Goal: Communication & Community: Answer question/provide support

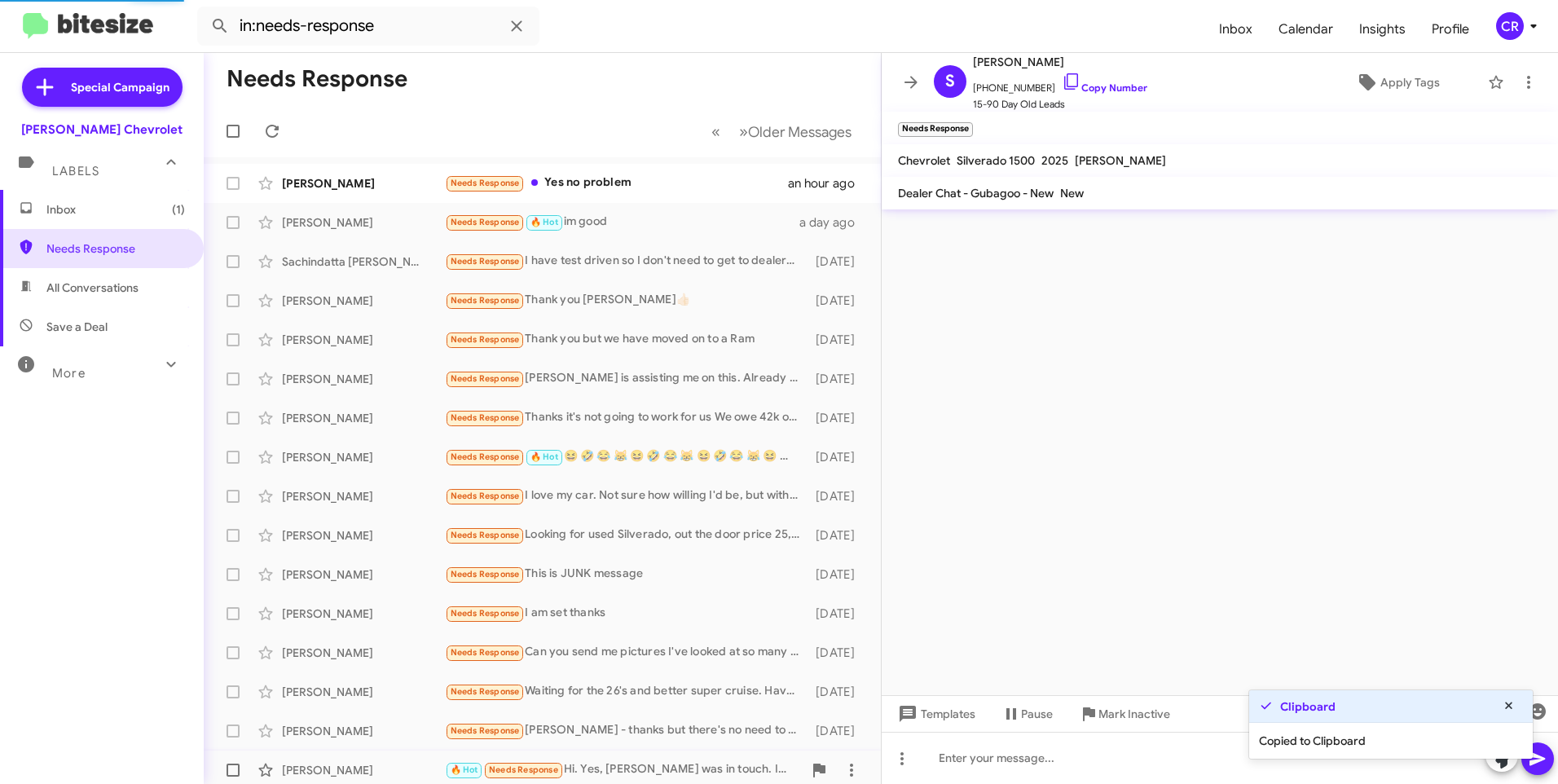
scroll to position [478, 0]
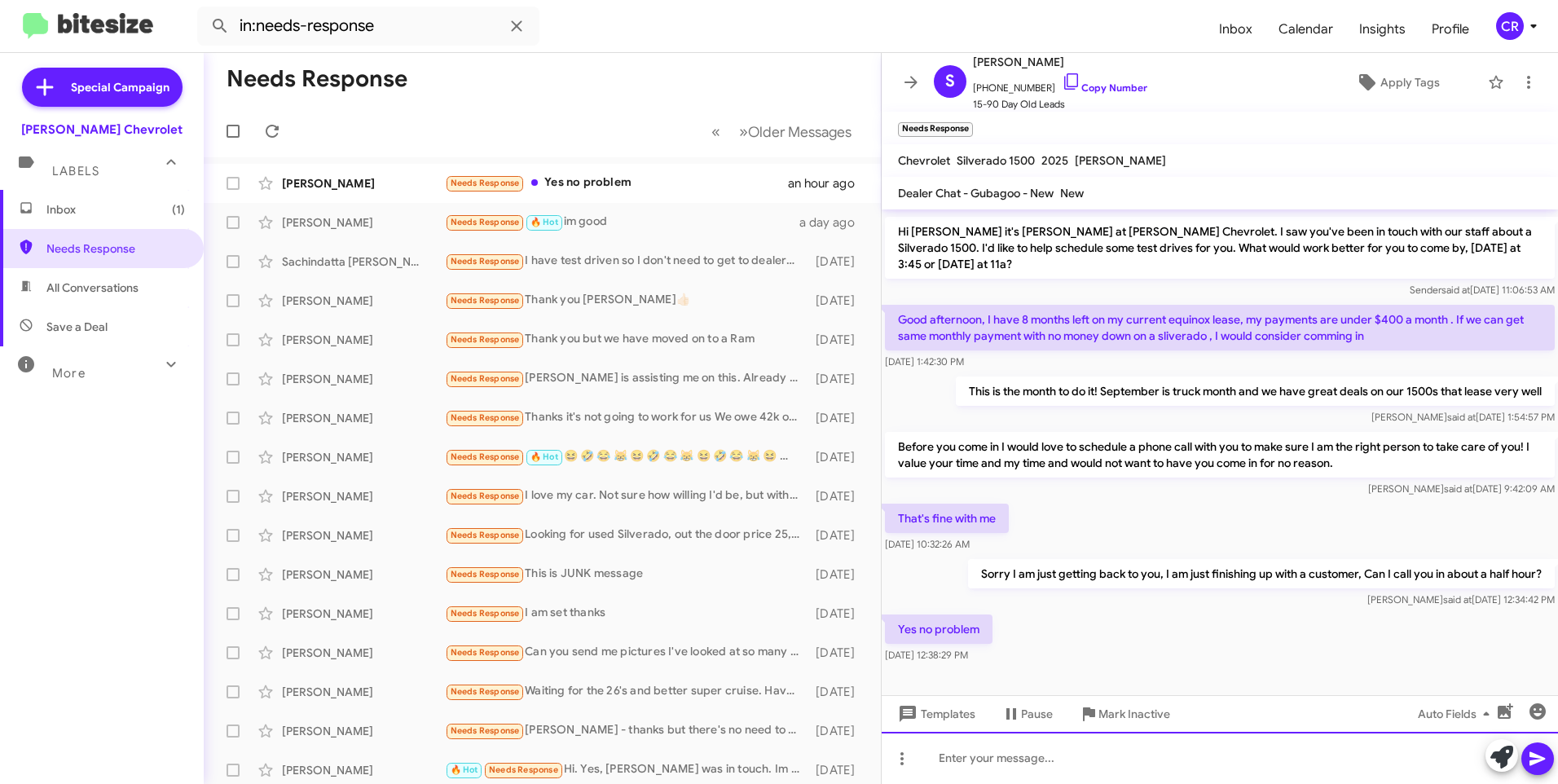
click at [1057, 758] on div at bounding box center [1219, 757] width 676 height 52
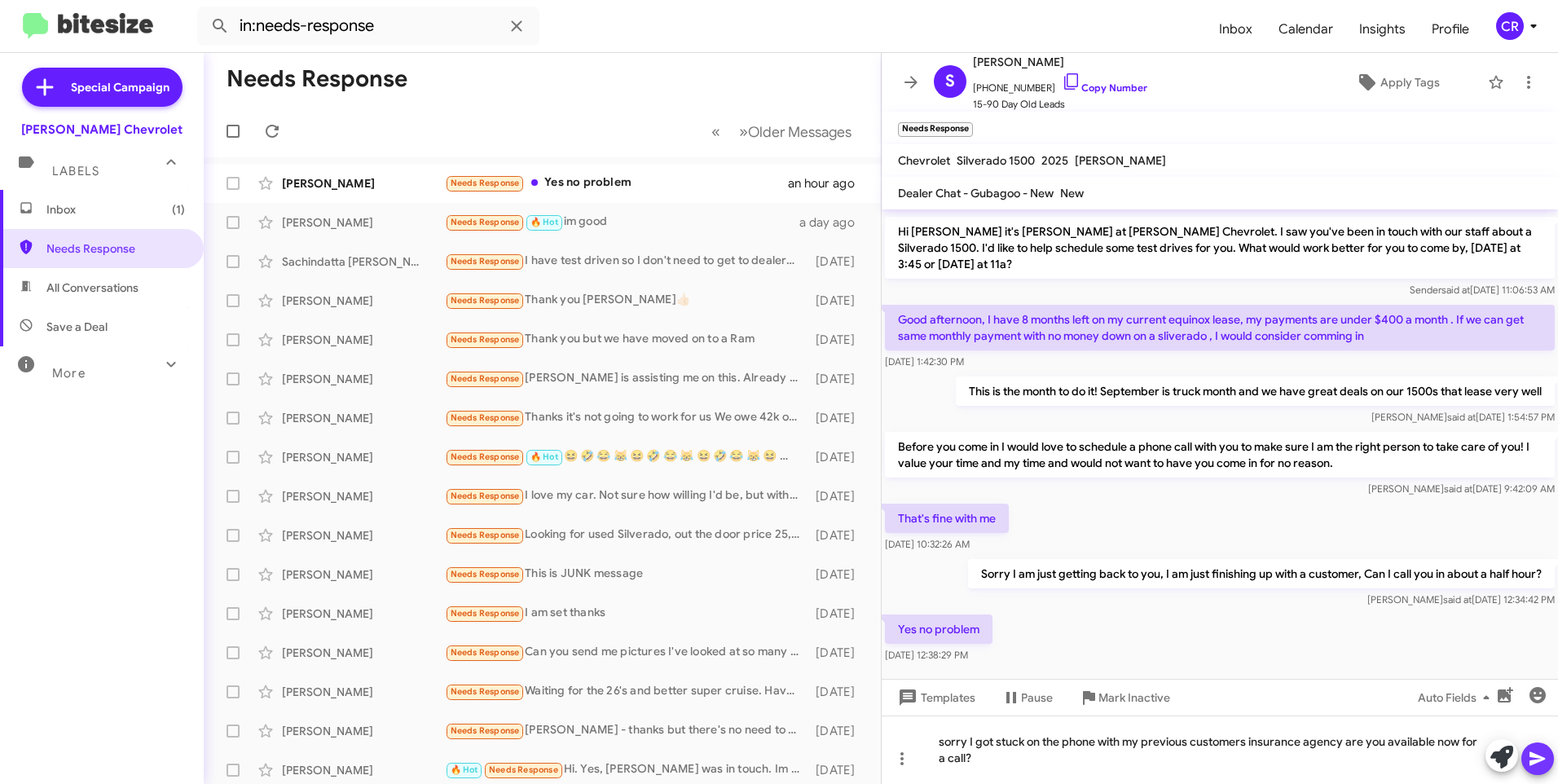
click at [1541, 753] on icon at bounding box center [1537, 757] width 19 height 19
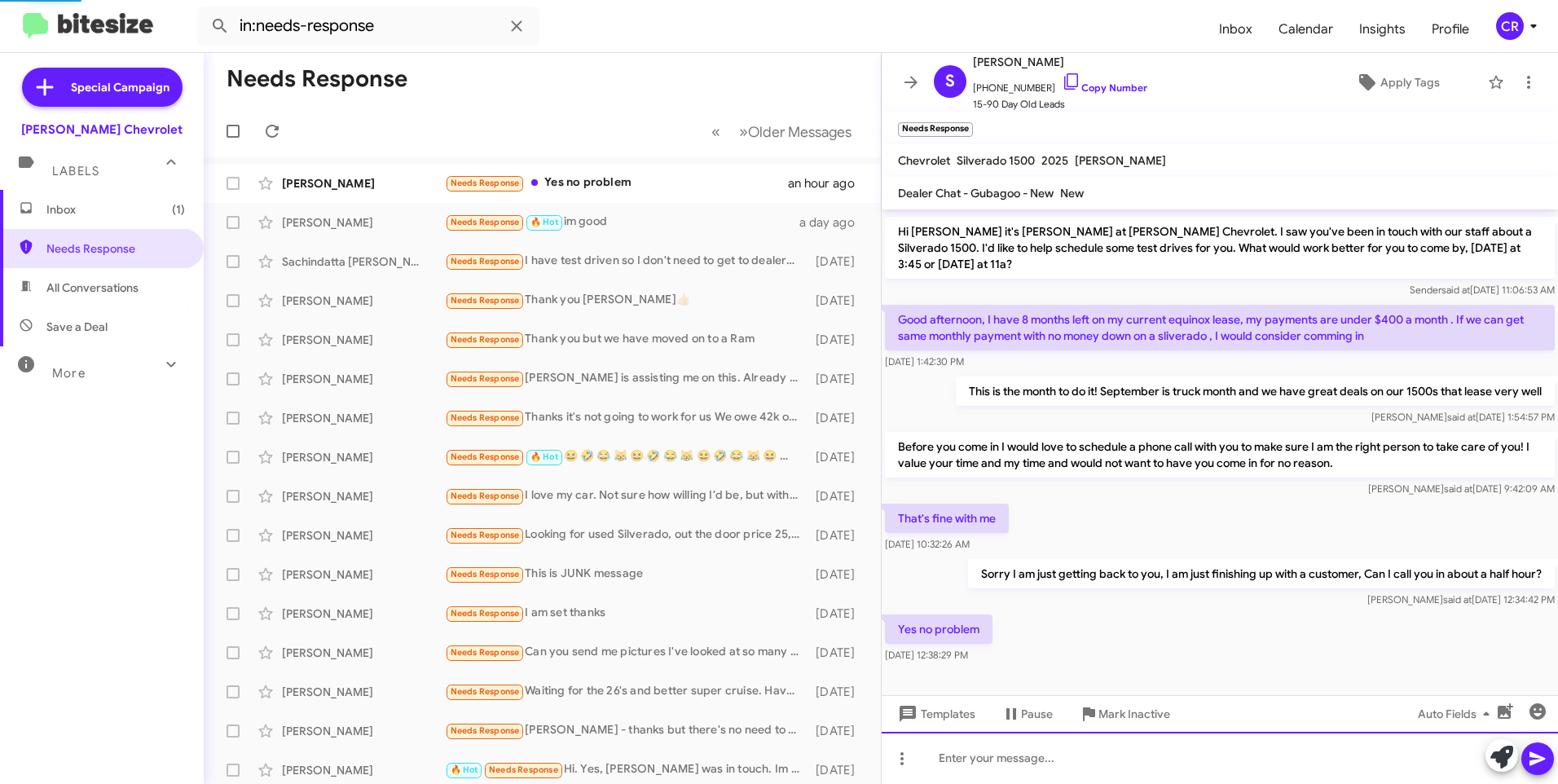
scroll to position [0, 0]
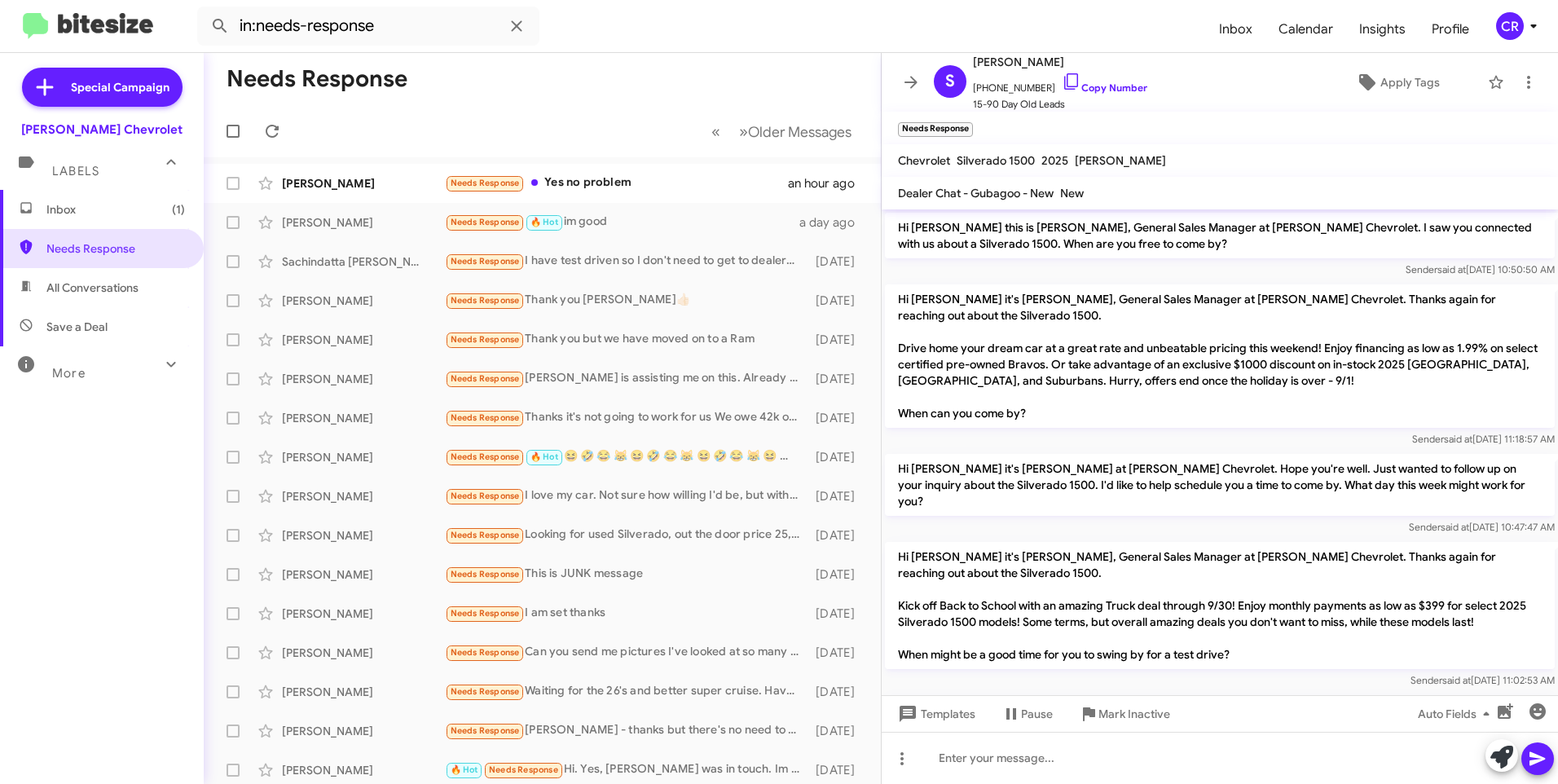
click at [111, 220] on span "Inbox (1)" at bounding box center [102, 209] width 203 height 39
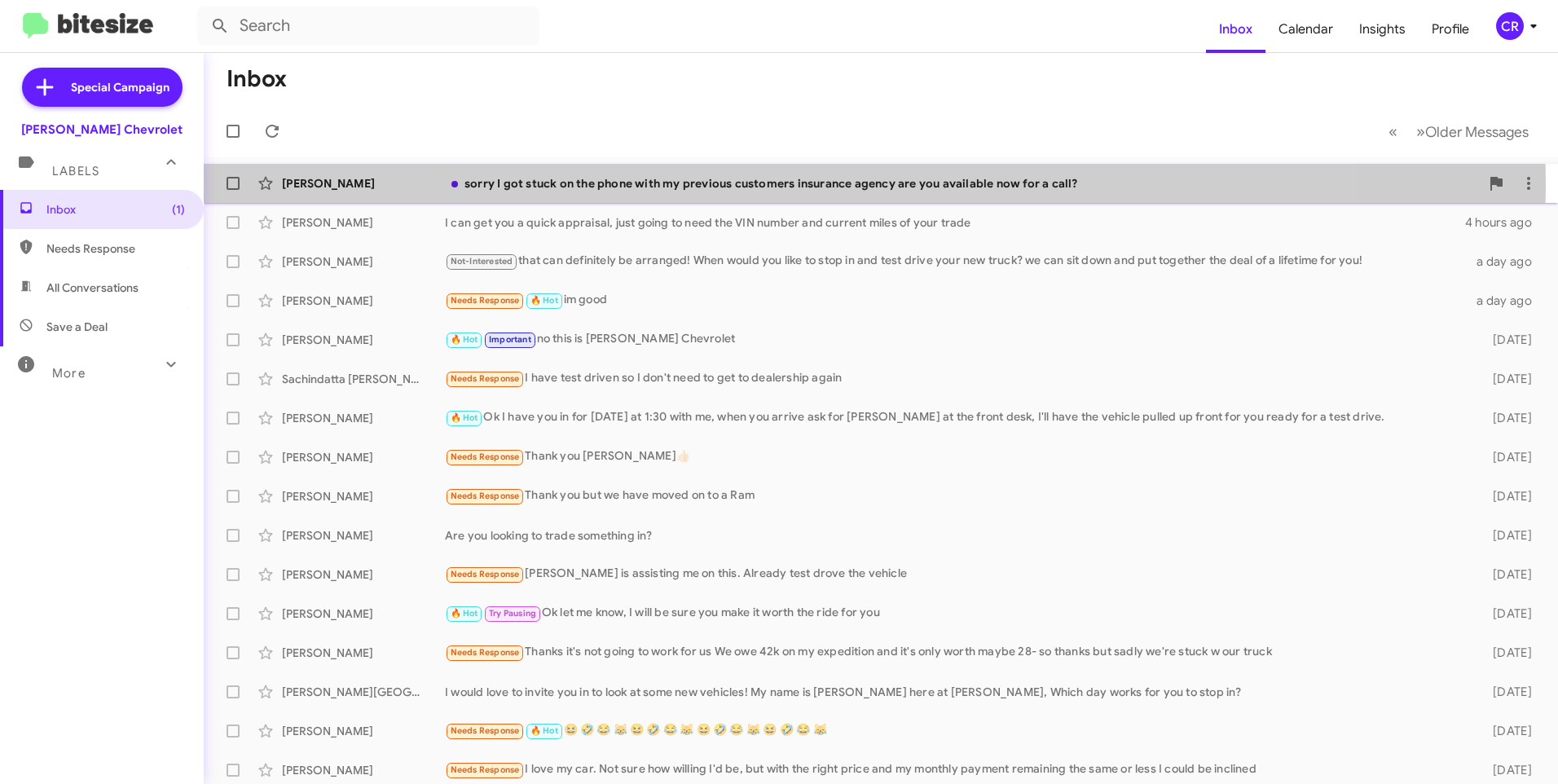
click at [519, 182] on div "sorry I got stuck on the phone with my previous customers insurance agency are …" at bounding box center [963, 183] width 1035 height 16
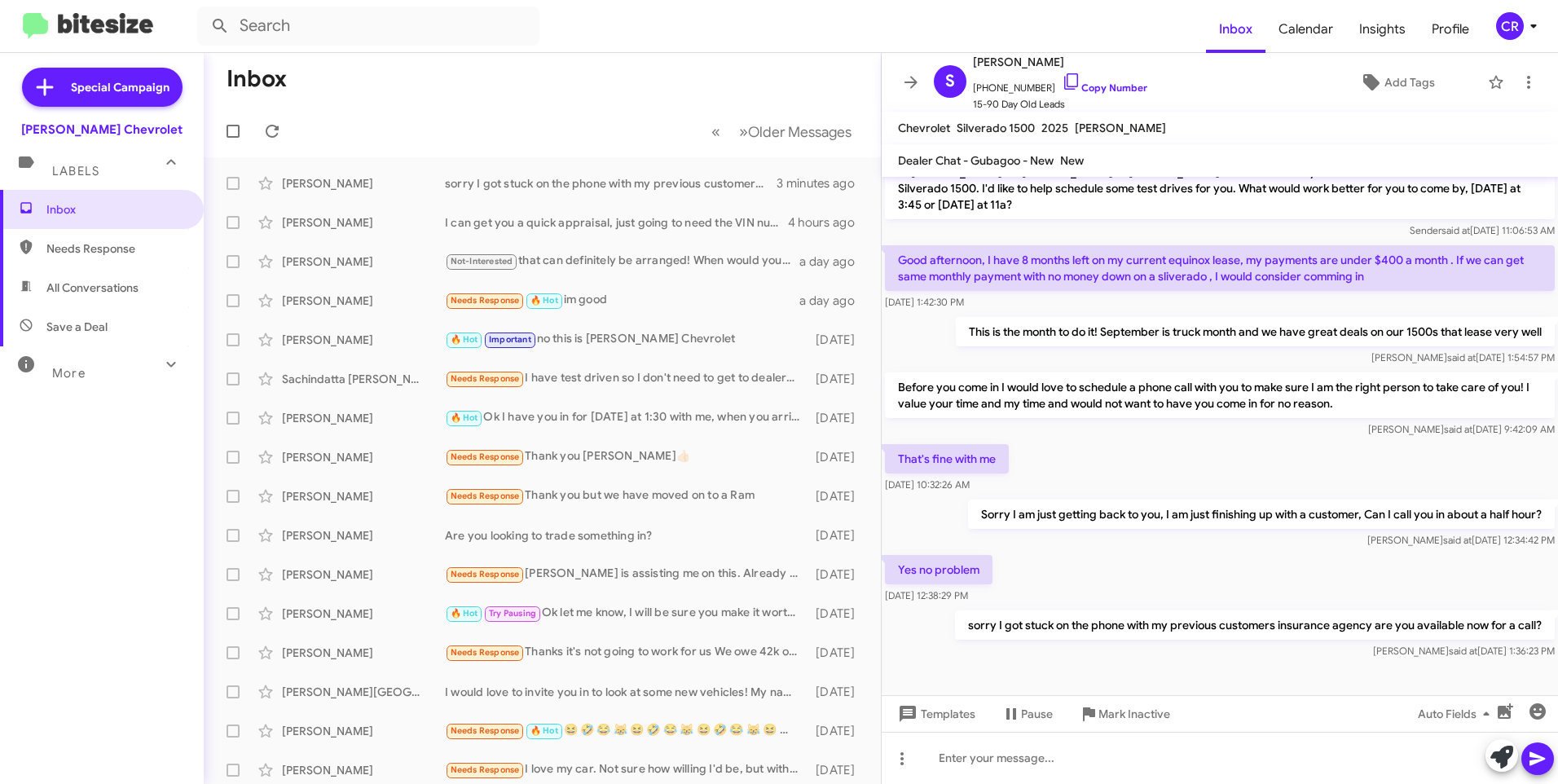
scroll to position [261, 0]
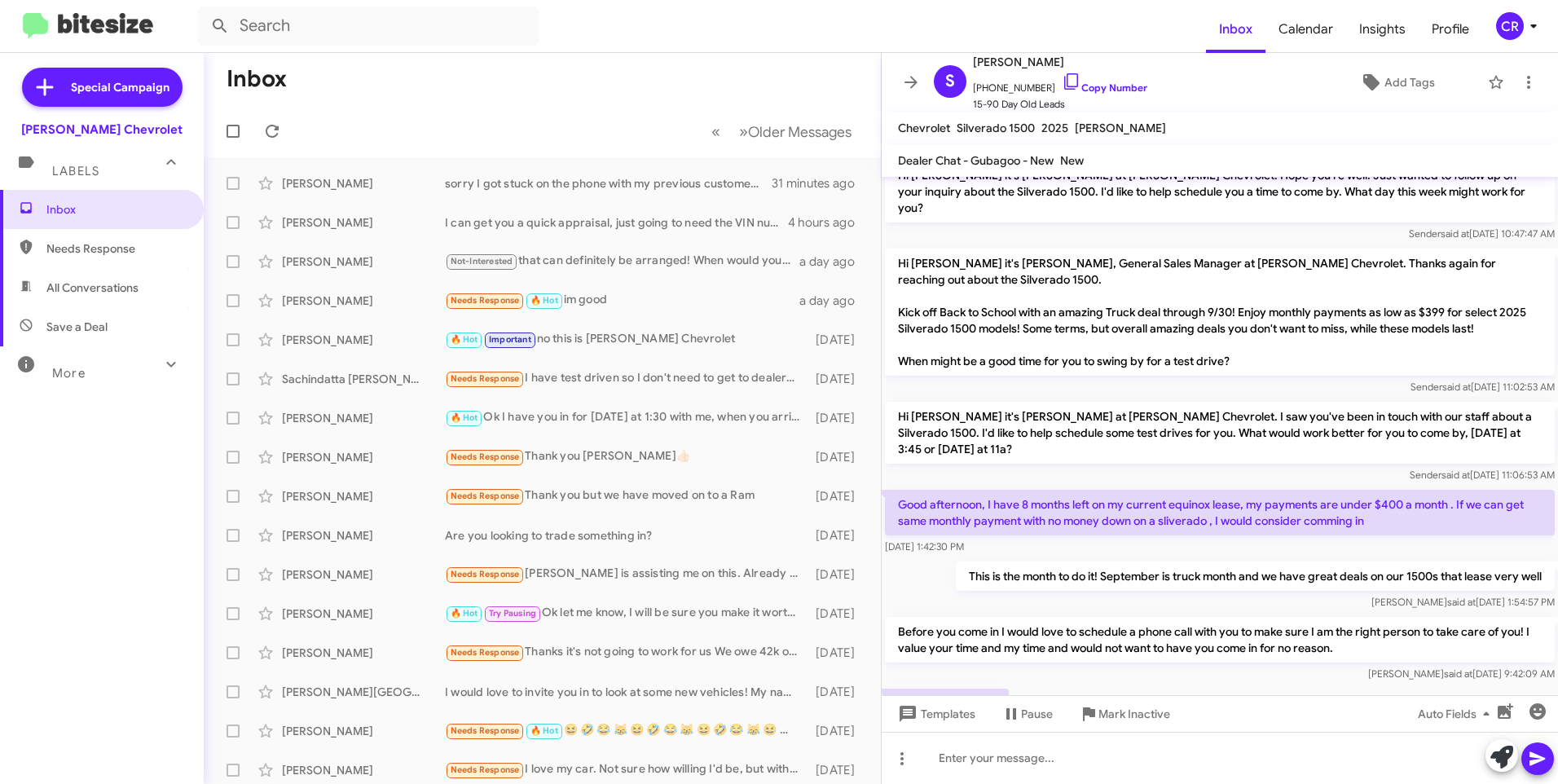
click at [84, 256] on span "Needs Response" at bounding box center [115, 248] width 138 height 16
type input "in:needs-response"
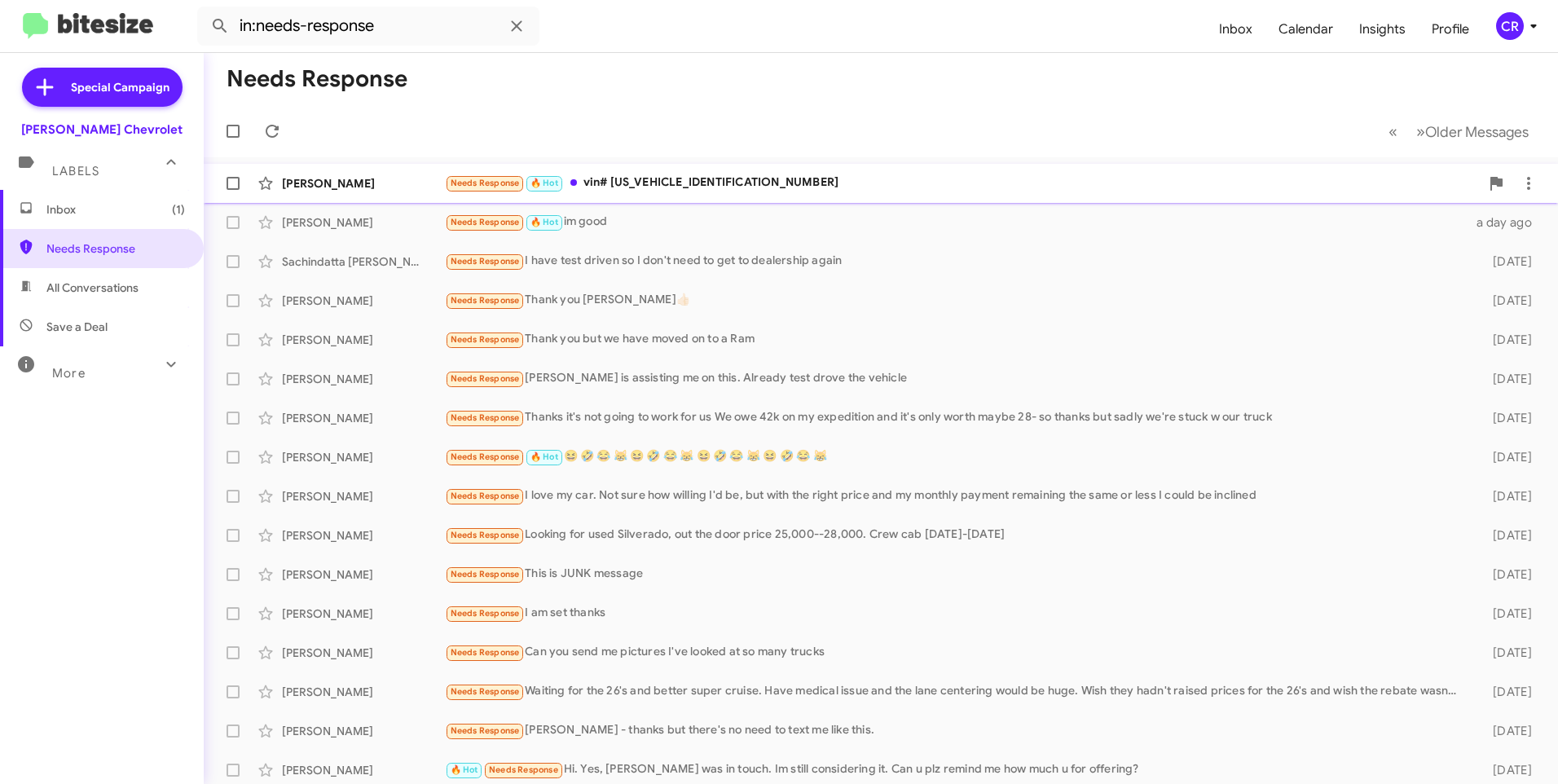
click at [699, 184] on div "Needs Response 🔥 Hot vin# [US_VEHICLE_IDENTIFICATION_NUMBER]" at bounding box center [963, 182] width 1035 height 18
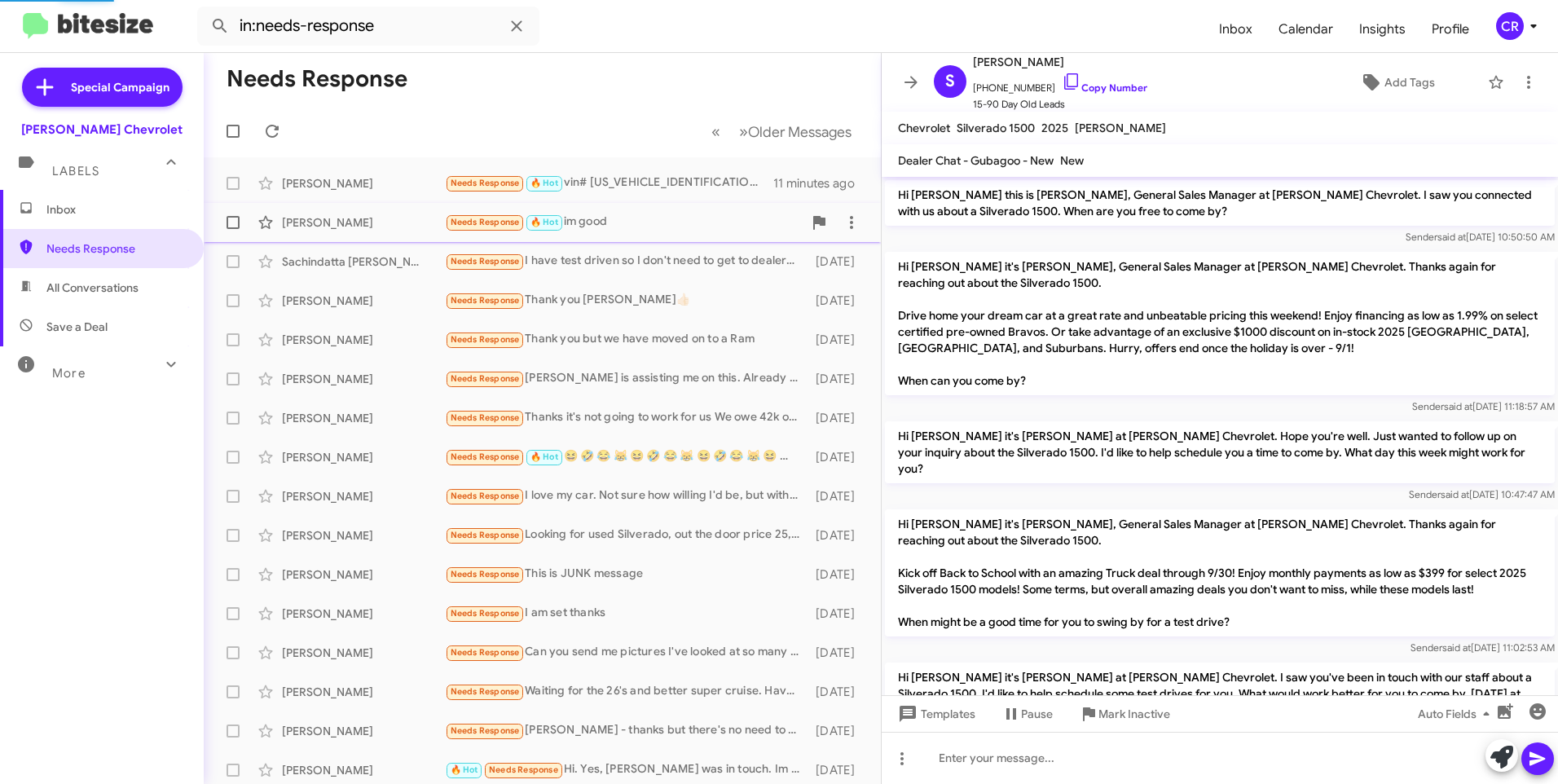
scroll to position [564, 0]
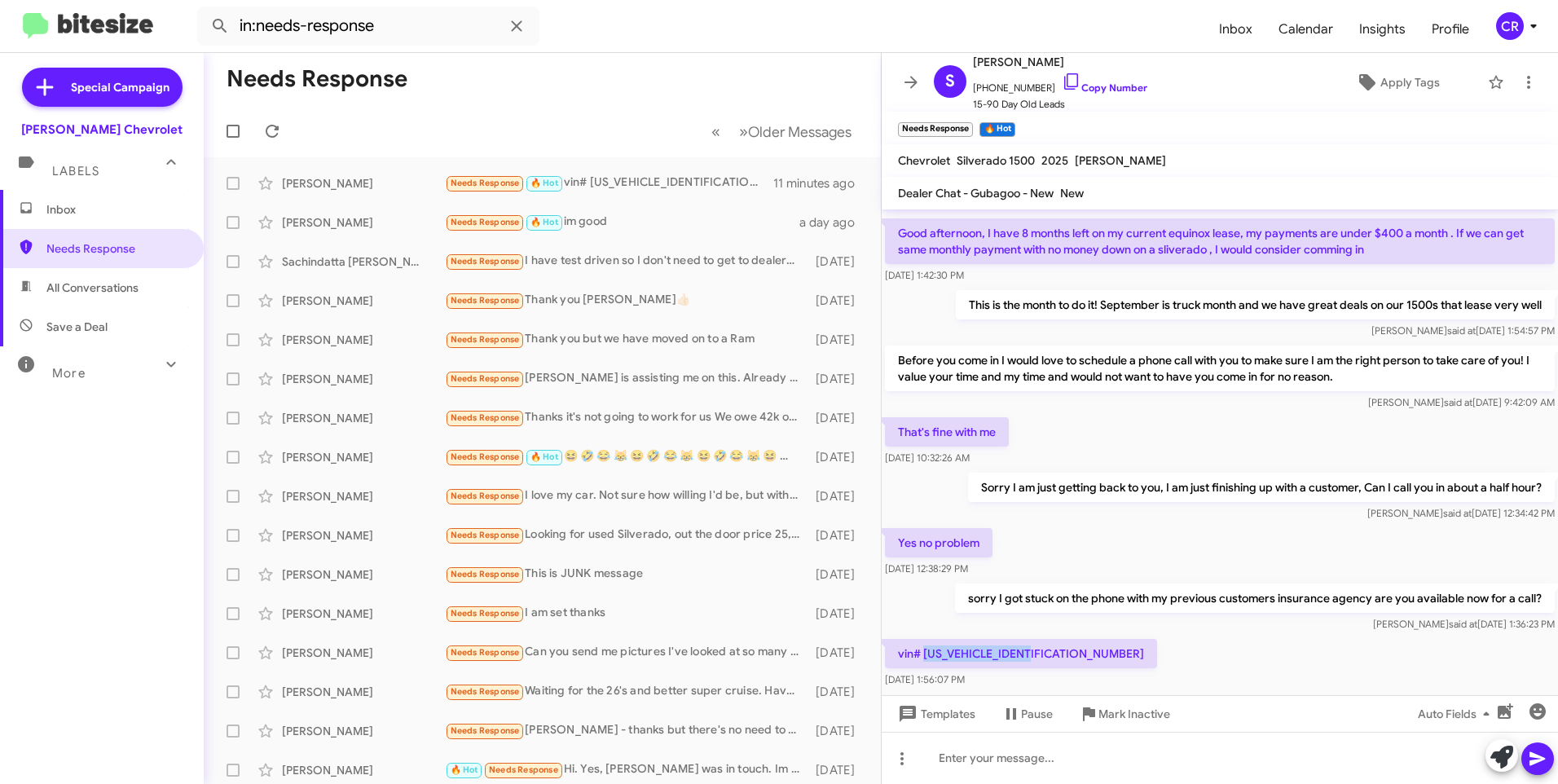
drag, startPoint x: 1041, startPoint y: 637, endPoint x: 925, endPoint y: 639, distance: 116.0
click at [925, 639] on p "vin# [US_VEHICLE_IDENTIFICATION_NUMBER]" at bounding box center [1020, 653] width 272 height 29
copy p "[US_VEHICLE_IDENTIFICATION_NUMBER]"
click at [1006, 758] on div at bounding box center [1219, 757] width 676 height 52
click at [1544, 756] on icon at bounding box center [1537, 757] width 19 height 19
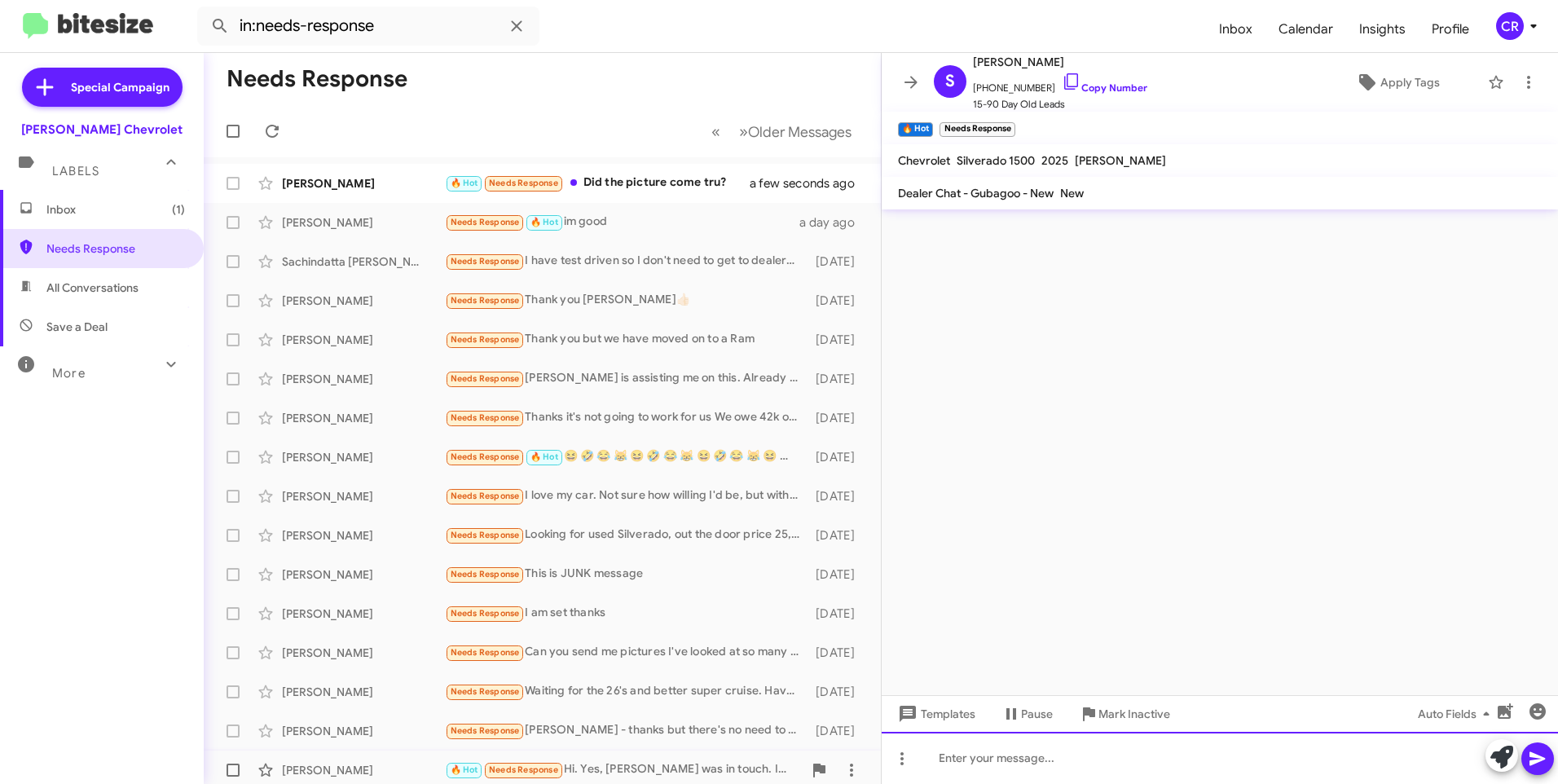
scroll to position [0, 0]
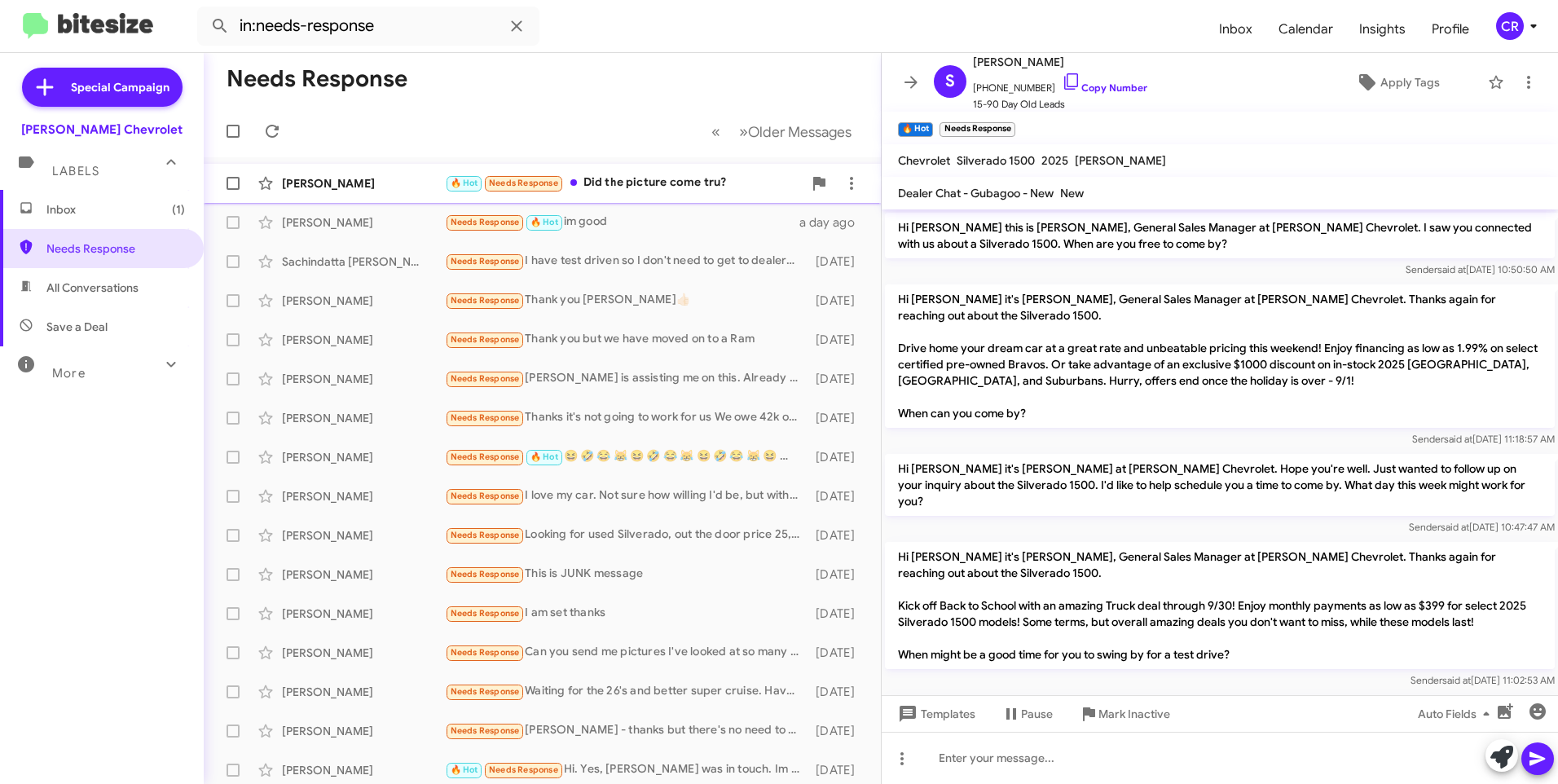
click at [667, 182] on div "🔥 Hot Needs Response Did the picture come tru?" at bounding box center [624, 182] width 357 height 18
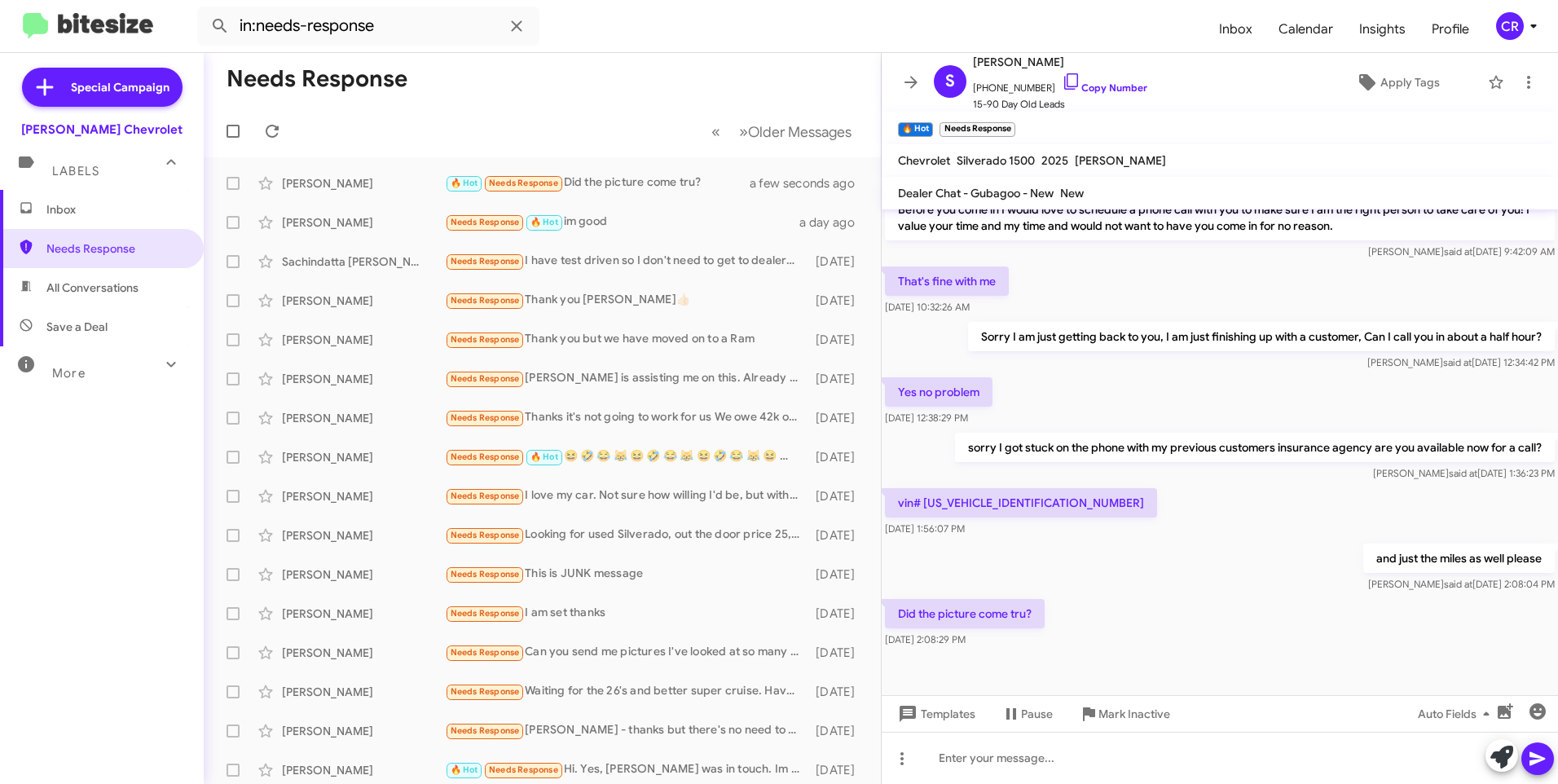
scroll to position [716, 0]
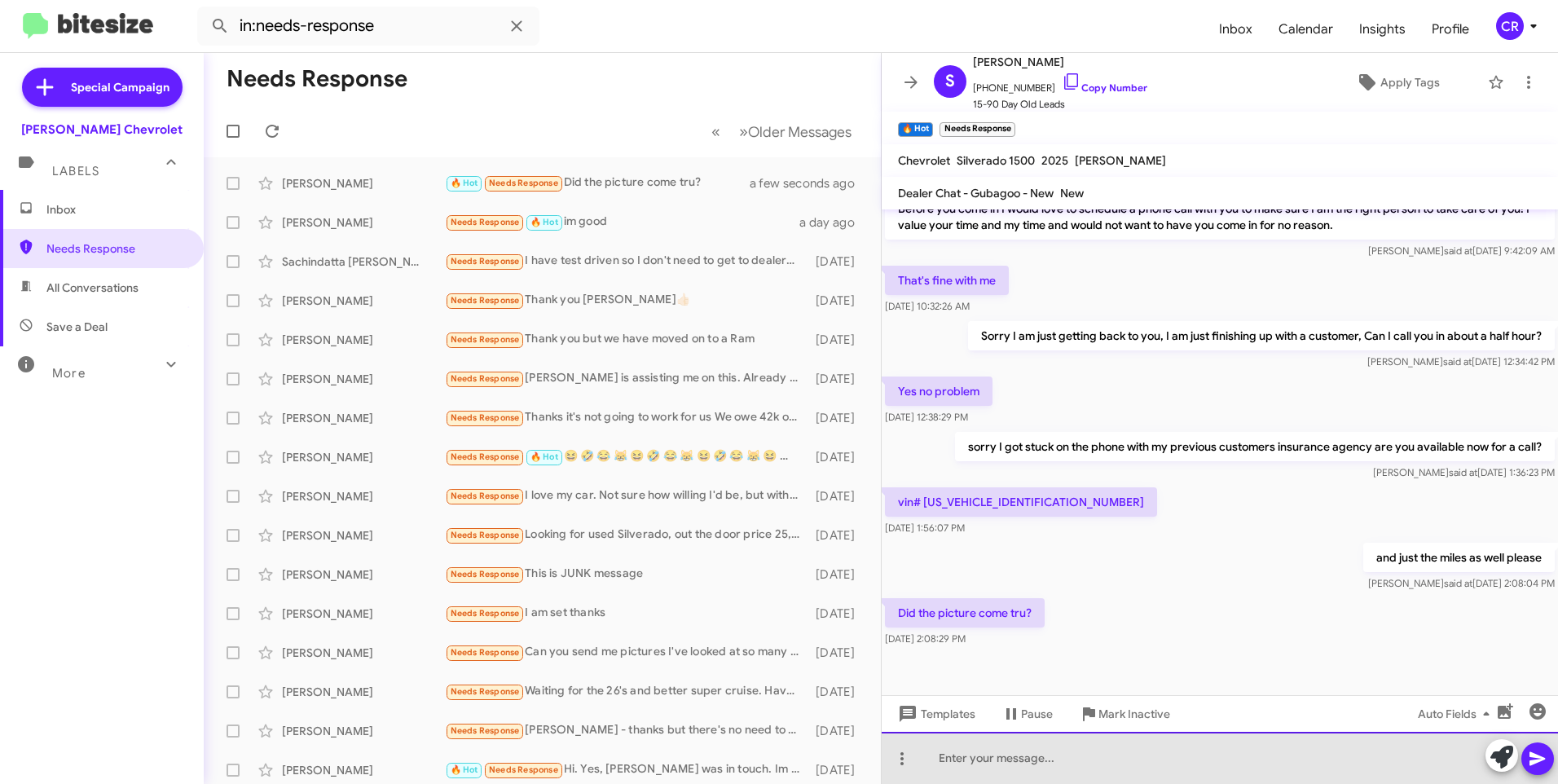
click at [997, 758] on div at bounding box center [1219, 757] width 676 height 52
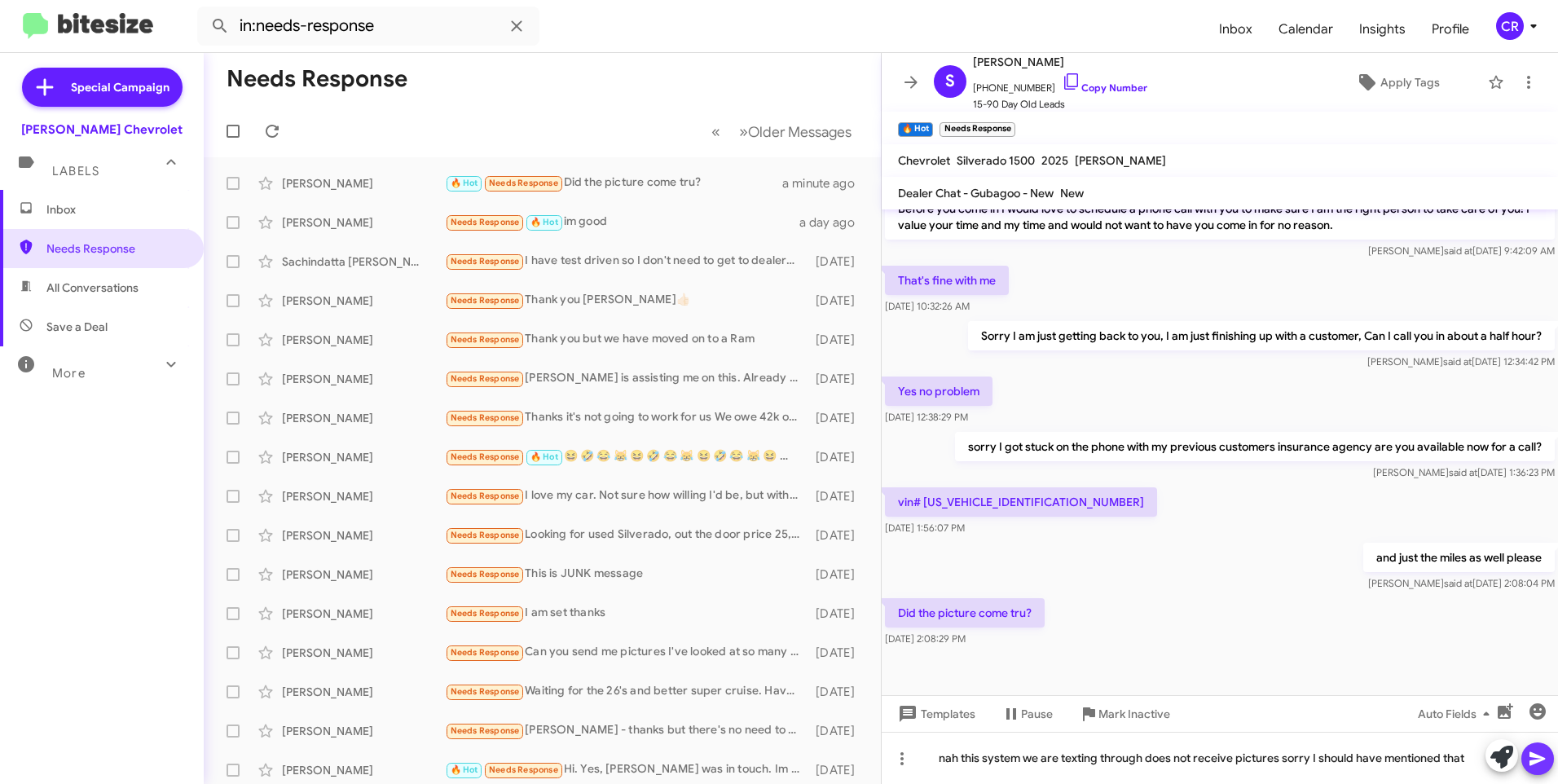
click at [1537, 755] on icon at bounding box center [1537, 758] width 16 height 14
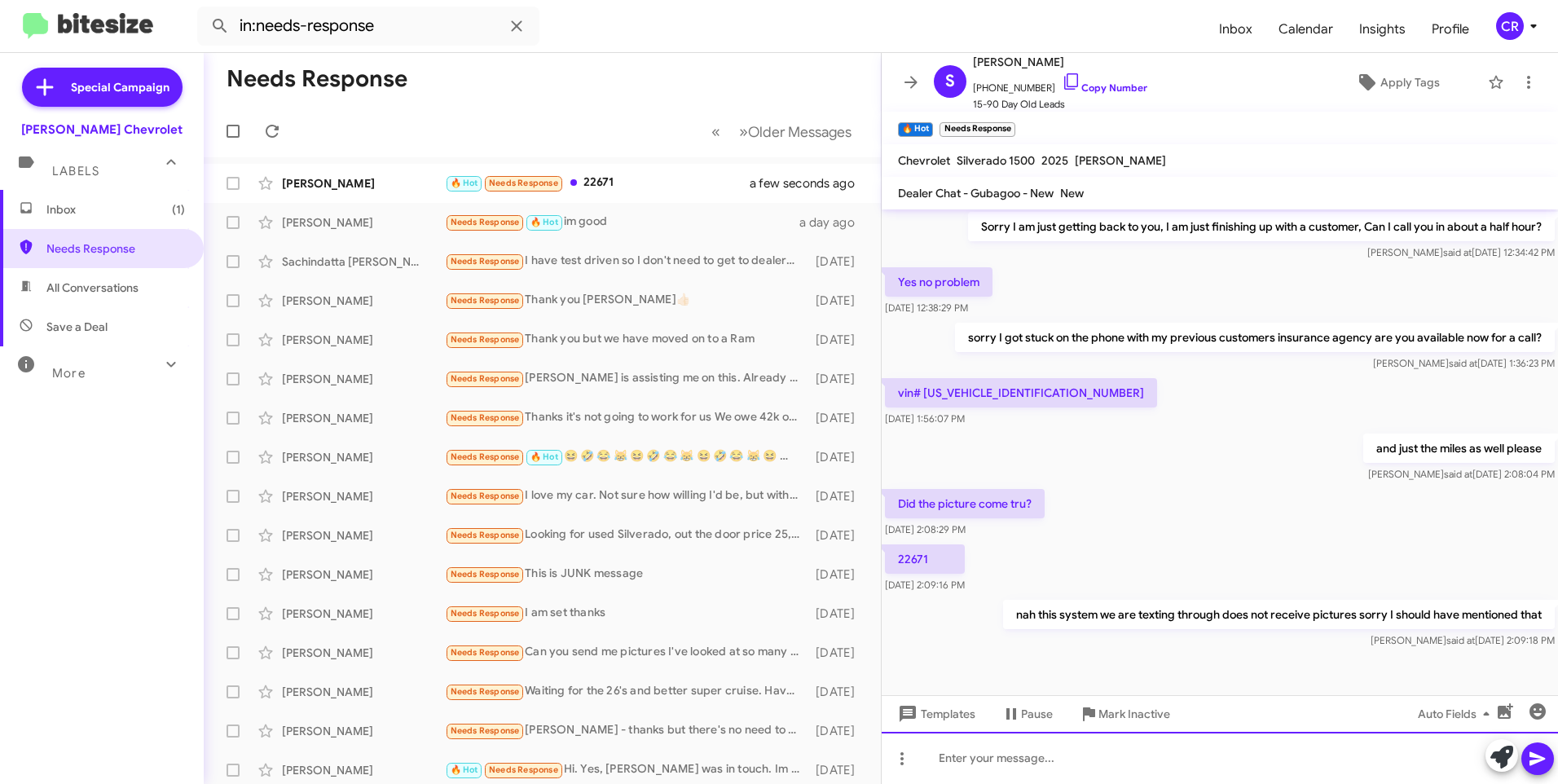
scroll to position [835, 0]
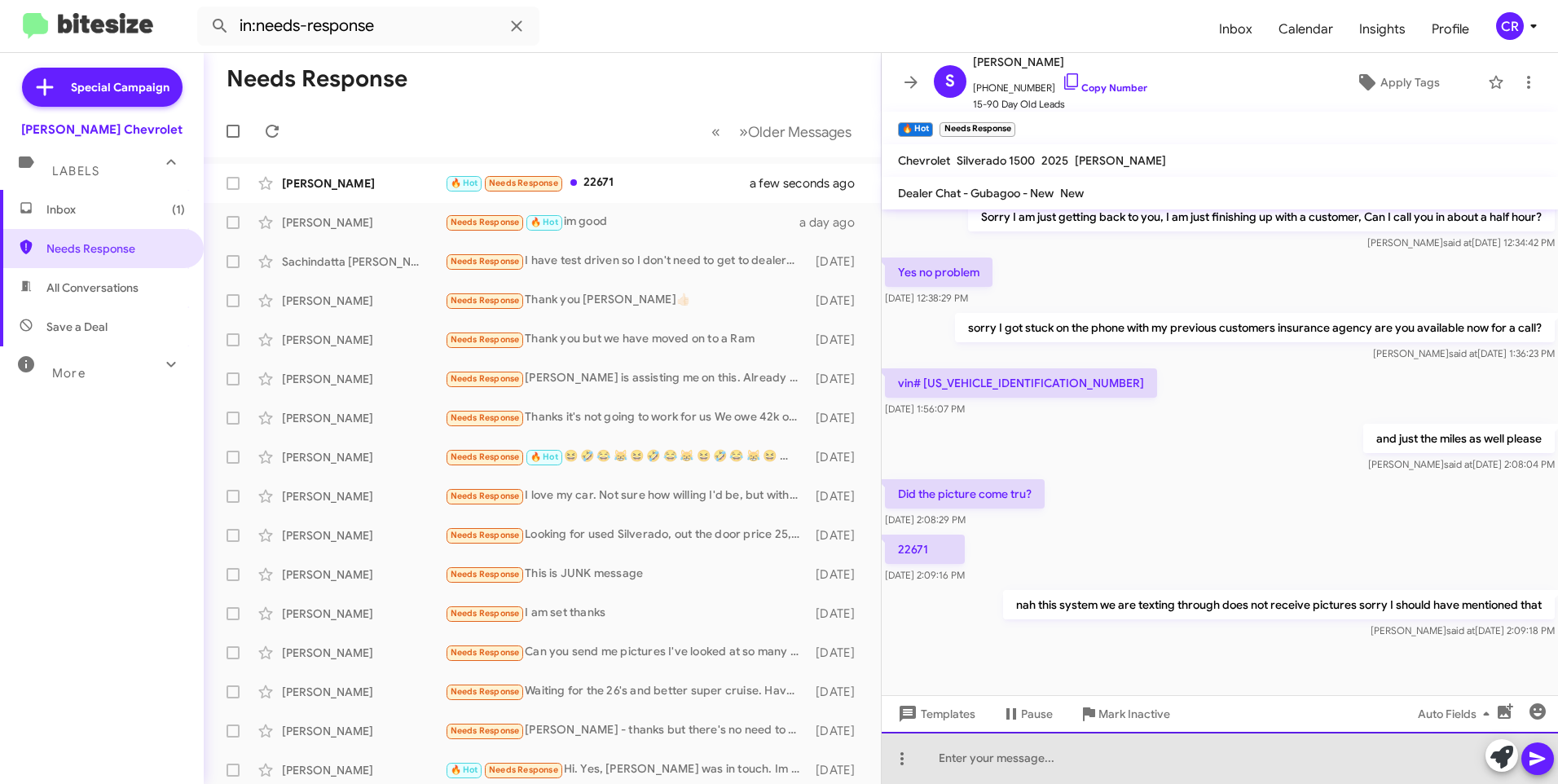
click at [976, 756] on div at bounding box center [1219, 757] width 676 height 52
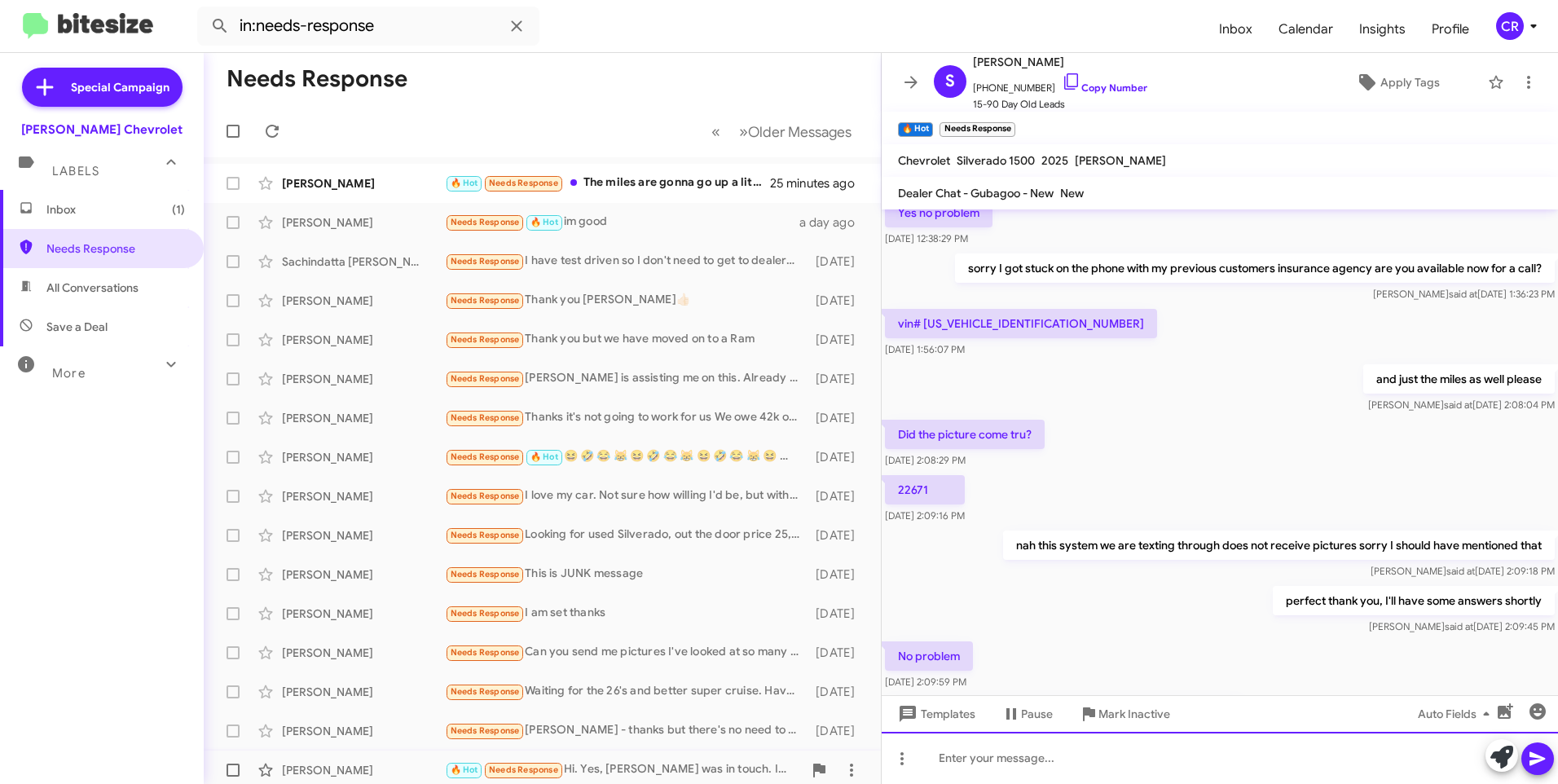
scroll to position [1013, 0]
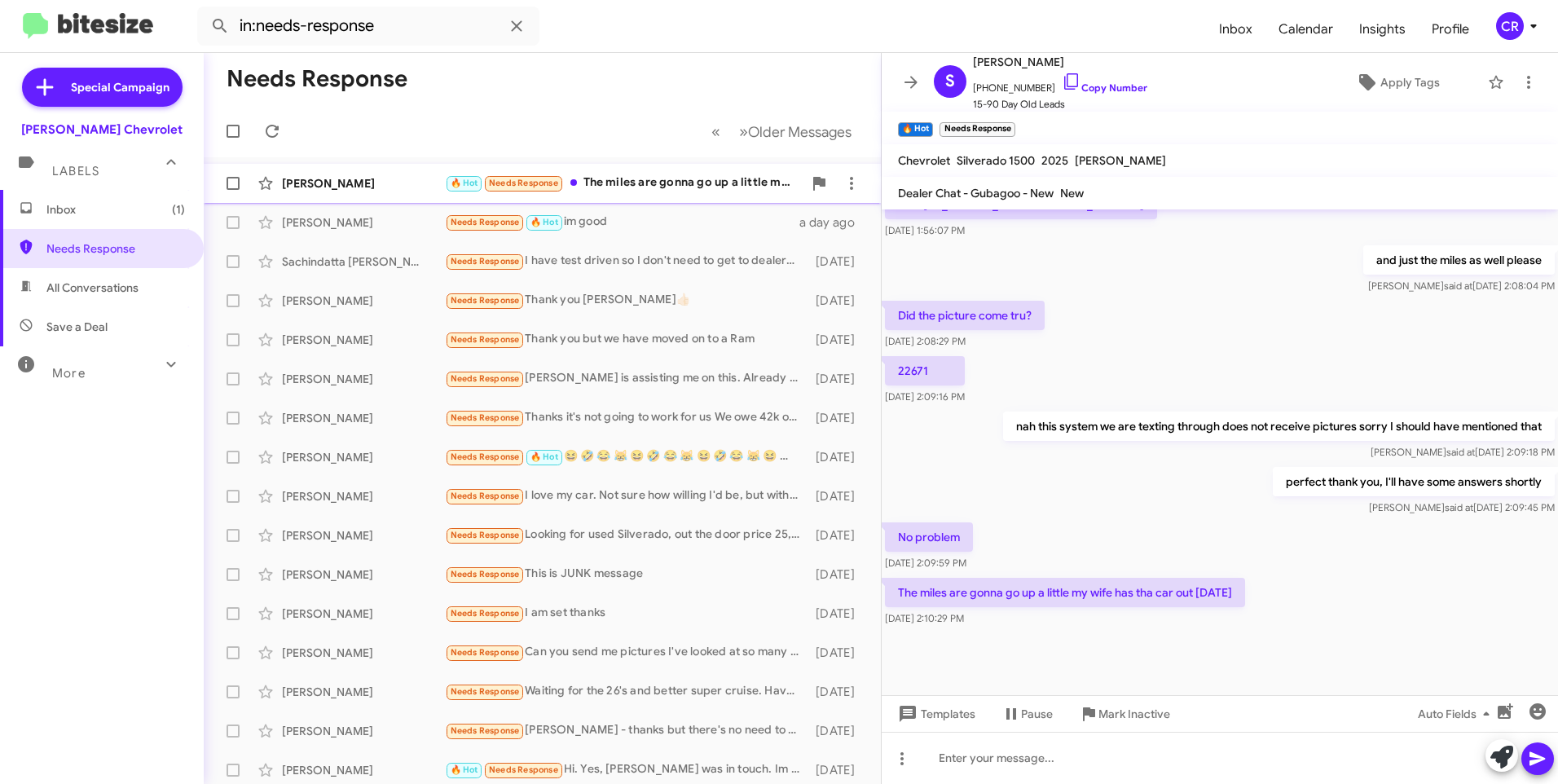
click at [630, 175] on div "🔥 Hot Needs Response The miles are gonna go up a little my wife has tha car out…" at bounding box center [624, 182] width 357 height 18
